Goal: Transaction & Acquisition: Book appointment/travel/reservation

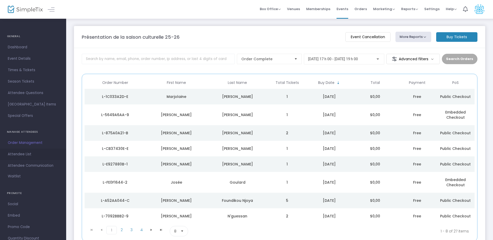
drag, startPoint x: 0, startPoint y: 0, endPoint x: 22, endPoint y: 153, distance: 154.5
click at [22, 153] on span "Attendee List" at bounding box center [33, 154] width 51 height 7
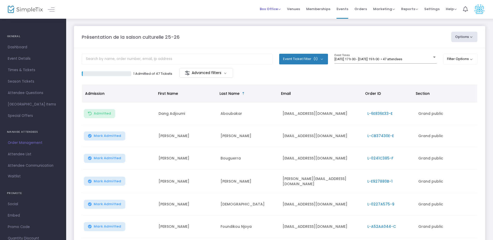
click at [281, 10] on span "Box Office" at bounding box center [270, 8] width 21 height 5
click at [222, 31] on m-panel-header "Présentation de la saison culturelle 25-26 Options Export List Print Name Tags …" at bounding box center [279, 37] width 411 height 22
click at [276, 6] on span "Box Office" at bounding box center [270, 8] width 21 height 5
click at [271, 28] on li "Bookings" at bounding box center [278, 28] width 37 height 10
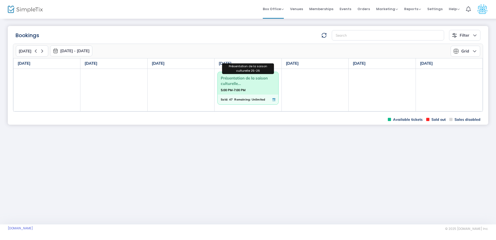
click at [257, 80] on span "Présentation de la saison culturelle..." at bounding box center [248, 80] width 54 height 13
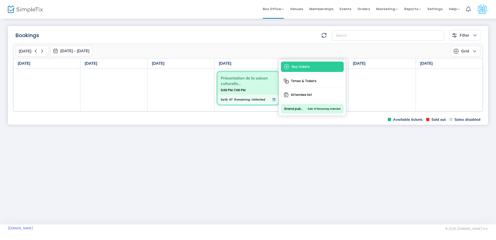
click at [297, 66] on span "Buy tickets" at bounding box center [312, 66] width 63 height 10
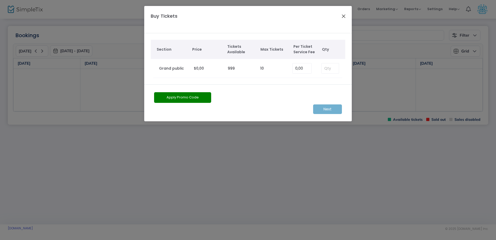
click at [343, 15] on button "Close" at bounding box center [343, 16] width 7 height 7
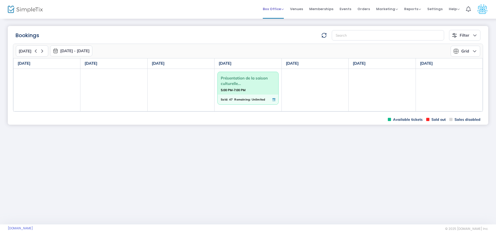
click at [272, 11] on span "Box Office" at bounding box center [273, 8] width 21 height 5
click at [216, 32] on div "Bookings" at bounding box center [166, 35] width 306 height 8
click at [37, 10] on img at bounding box center [25, 10] width 35 height 8
